Goal: Information Seeking & Learning: Learn about a topic

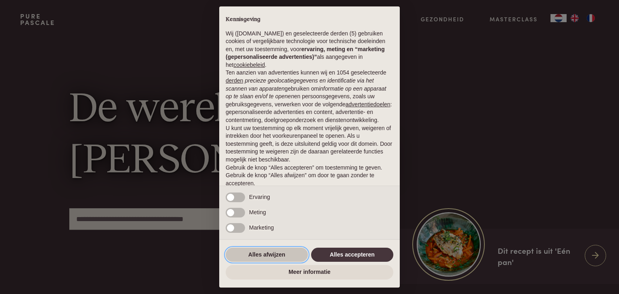
click at [272, 254] on button "Alles afwijzen" at bounding box center [267, 255] width 82 height 15
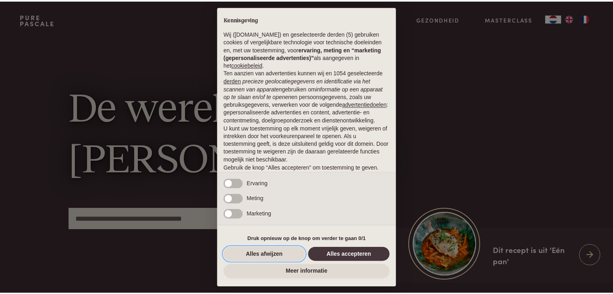
scroll to position [30, 0]
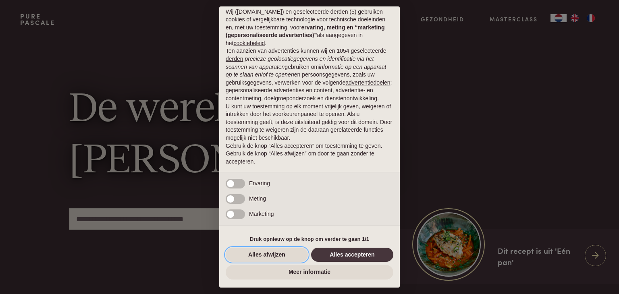
click at [272, 253] on button "Alles afwijzen" at bounding box center [267, 255] width 82 height 15
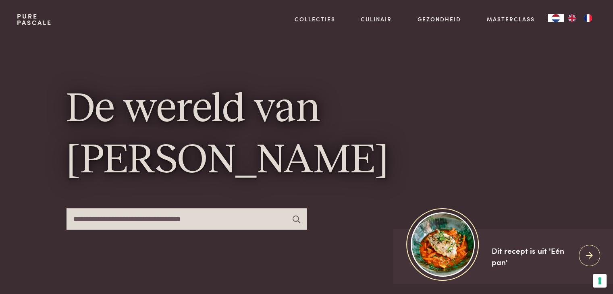
click at [272, 253] on div "De wereld van [PERSON_NAME]" at bounding box center [306, 161] width 480 height 245
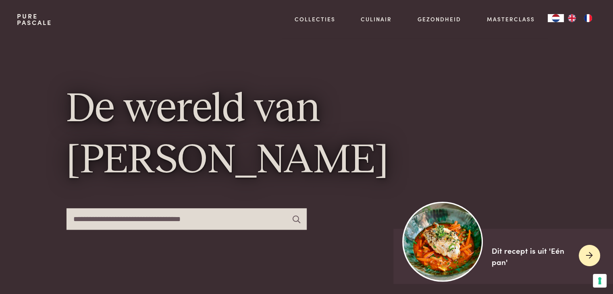
click at [447, 240] on img at bounding box center [442, 241] width 80 height 80
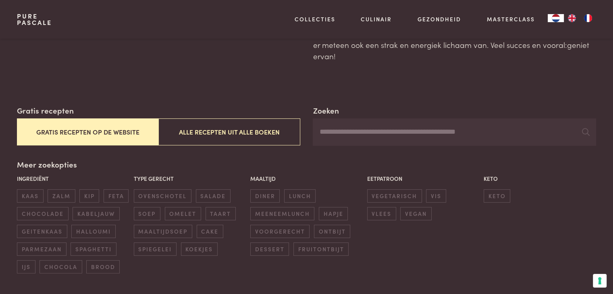
scroll to position [81, 0]
click at [97, 211] on span "kabeljauw" at bounding box center [96, 213] width 47 height 13
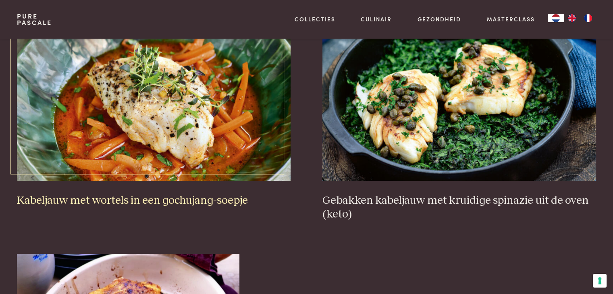
scroll to position [356, 0]
click at [152, 139] on img at bounding box center [153, 99] width 273 height 161
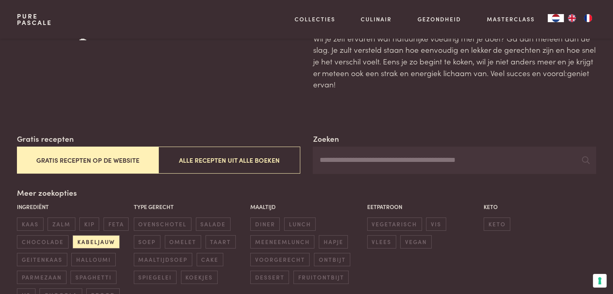
scroll to position [52, 0]
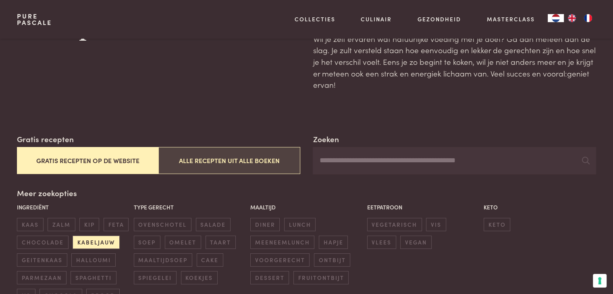
click at [235, 153] on button "Alle recepten uit alle boeken" at bounding box center [228, 160] width 141 height 27
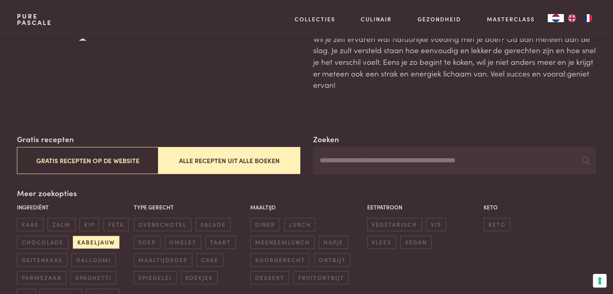
scroll to position [0, 0]
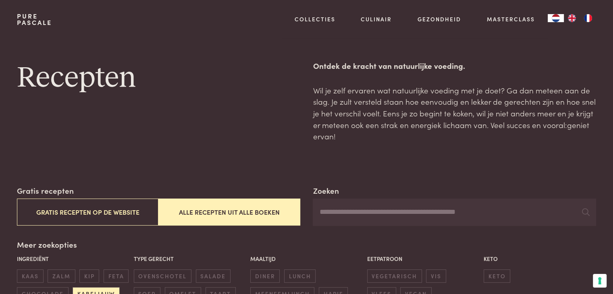
click at [334, 211] on input "Zoeken" at bounding box center [454, 212] width 283 height 27
type input "*********"
click at [369, 215] on input "*********" at bounding box center [454, 212] width 283 height 27
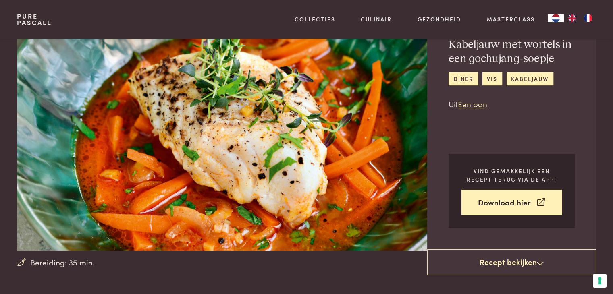
scroll to position [56, 0]
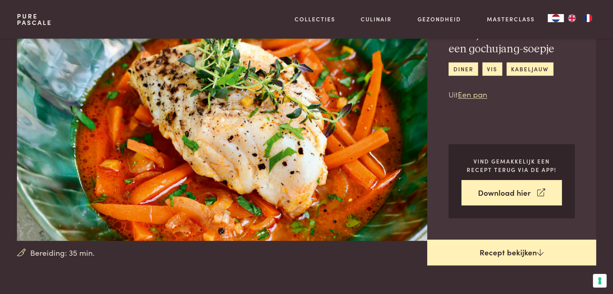
click at [504, 249] on link "Recept bekijken" at bounding box center [511, 253] width 169 height 26
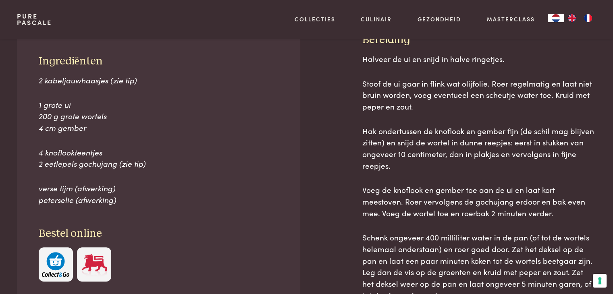
scroll to position [364, 0]
click at [483, 137] on span "Hak ondertussen de knoflook en gember fijn (de schil mag blijven zitten) en sni…" at bounding box center [478, 148] width 232 height 46
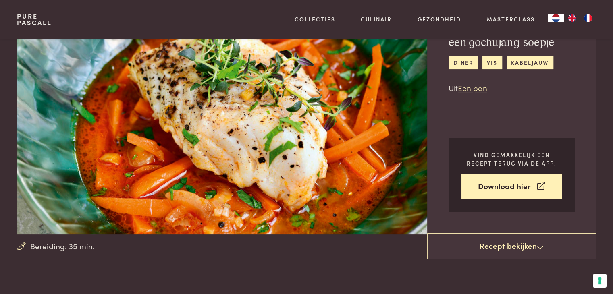
scroll to position [0, 0]
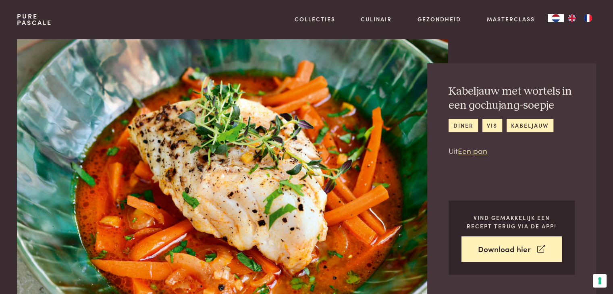
scroll to position [364, 0]
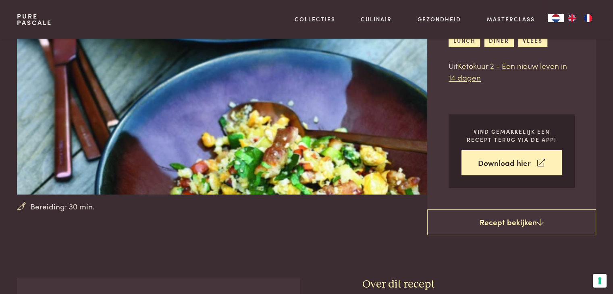
scroll to position [104, 0]
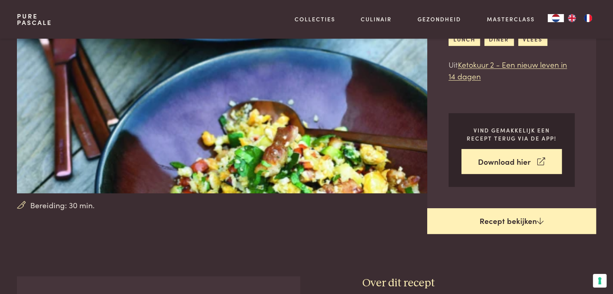
click at [531, 219] on link "Recept bekijken" at bounding box center [511, 221] width 169 height 26
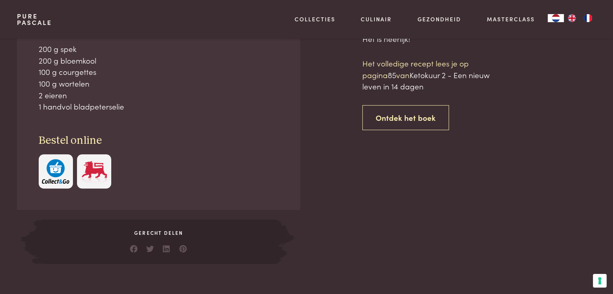
scroll to position [380, 0]
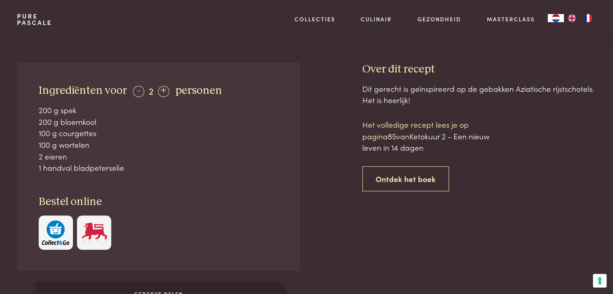
scroll to position [314, 0]
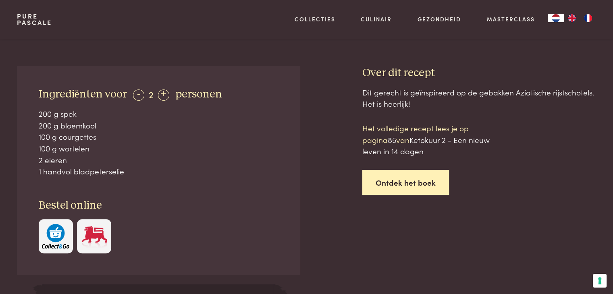
click at [406, 186] on link "Ontdek het boek" at bounding box center [405, 182] width 87 height 25
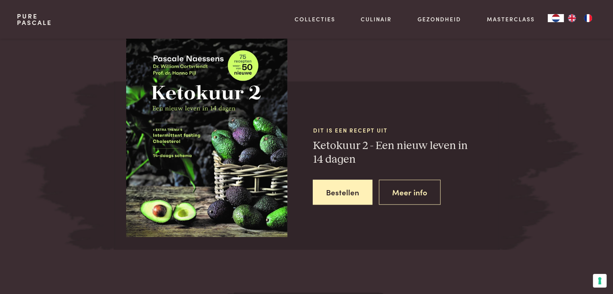
scroll to position [728, 0]
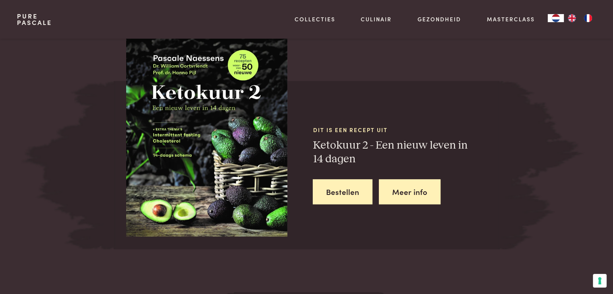
click at [398, 195] on link "Meer info" at bounding box center [410, 191] width 62 height 25
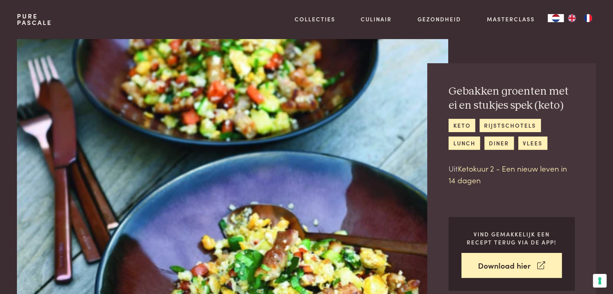
click at [516, 171] on link "Ketokuur 2 - Een nieuw leven in 14 dagen" at bounding box center [507, 174] width 118 height 23
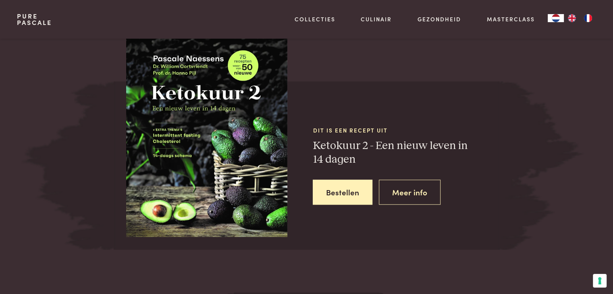
scroll to position [728, 0]
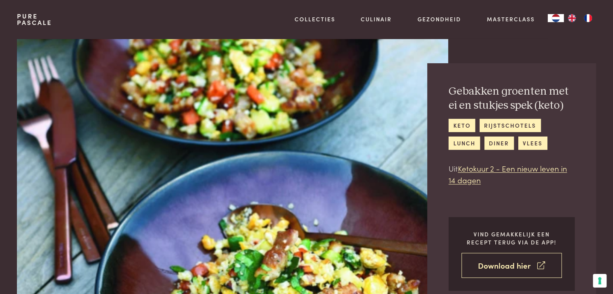
click at [501, 268] on link "Download hier" at bounding box center [511, 265] width 100 height 25
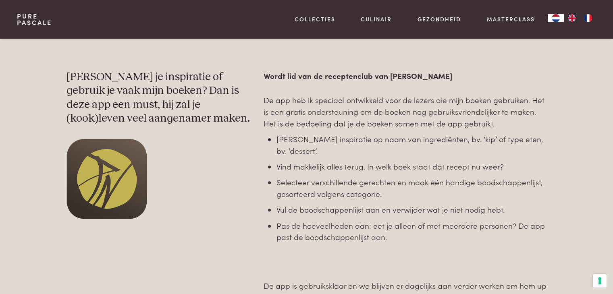
scroll to position [403, 0]
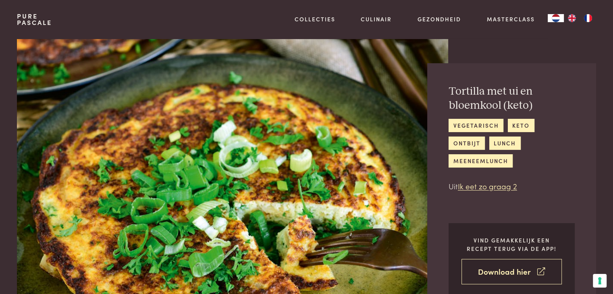
click at [508, 259] on link "Download hier" at bounding box center [511, 271] width 100 height 25
